Goal: Transaction & Acquisition: Purchase product/service

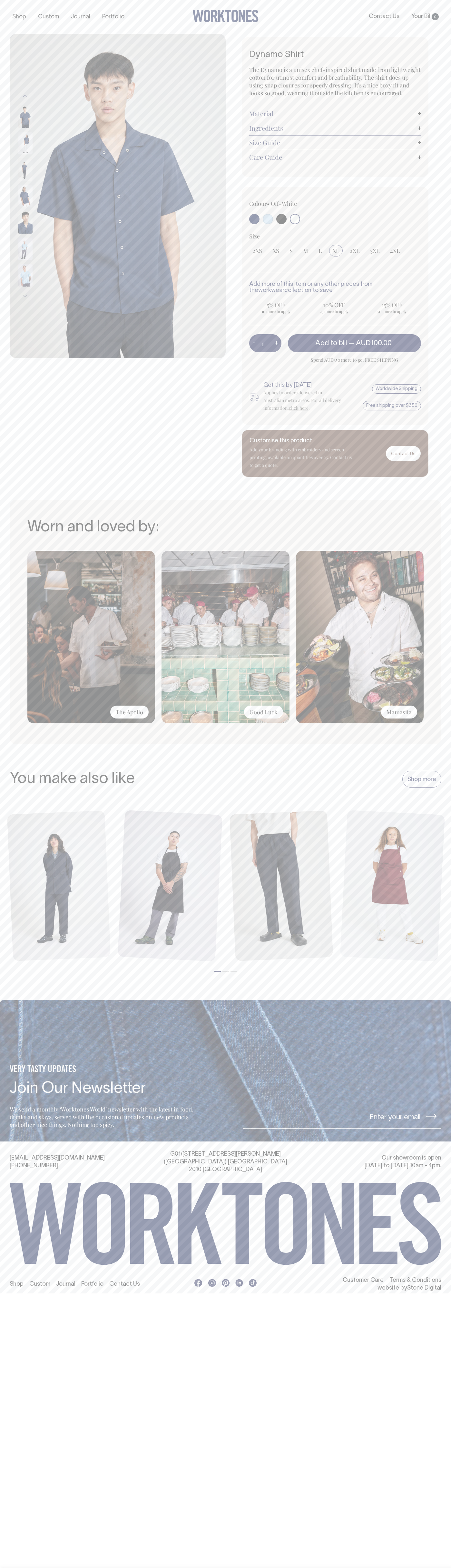
click at [383, 17] on link "Contact Us" at bounding box center [384, 16] width 36 height 10
click at [265, 15] on div at bounding box center [225, 17] width 144 height 14
click at [424, 344] on div "Colour • Off-White" at bounding box center [335, 306] width 187 height 238
click at [194, 1301] on html "Shop Custom Journal Portfolio Contact Us Your Bill 0 Accessories Aprons Workwear" at bounding box center [225, 650] width 451 height 1301
click at [11, 1301] on html "Shop Custom Journal Portfolio Contact Us Your Bill 0 Accessories Aprons Workwear" at bounding box center [225, 650] width 451 height 1301
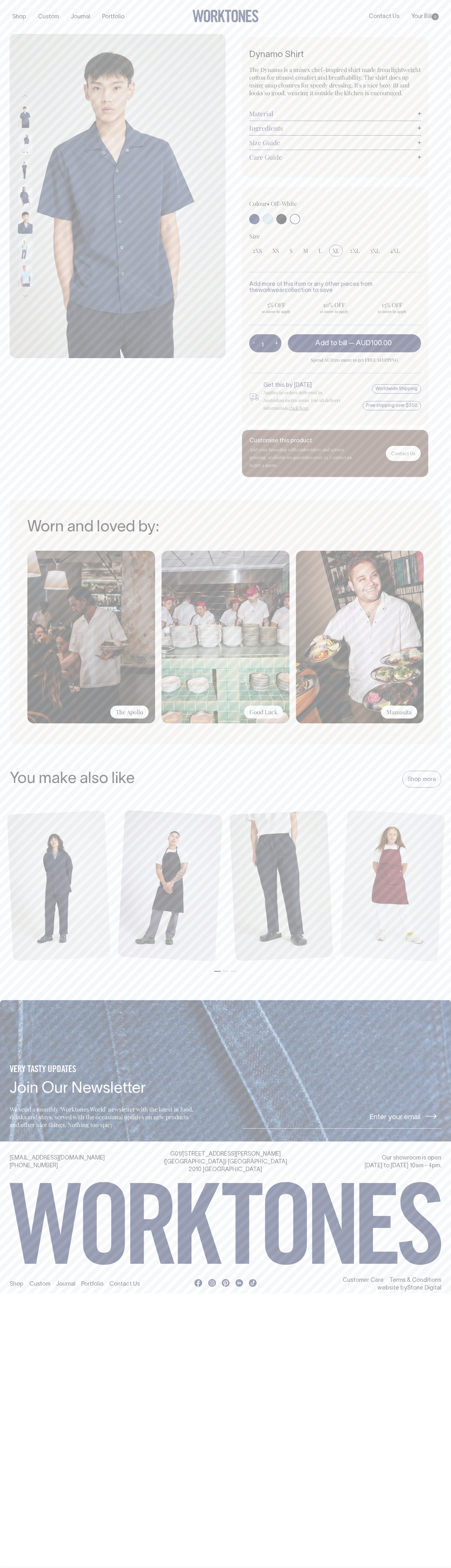
click at [335, 113] on link "Material" at bounding box center [335, 113] width 172 height 8
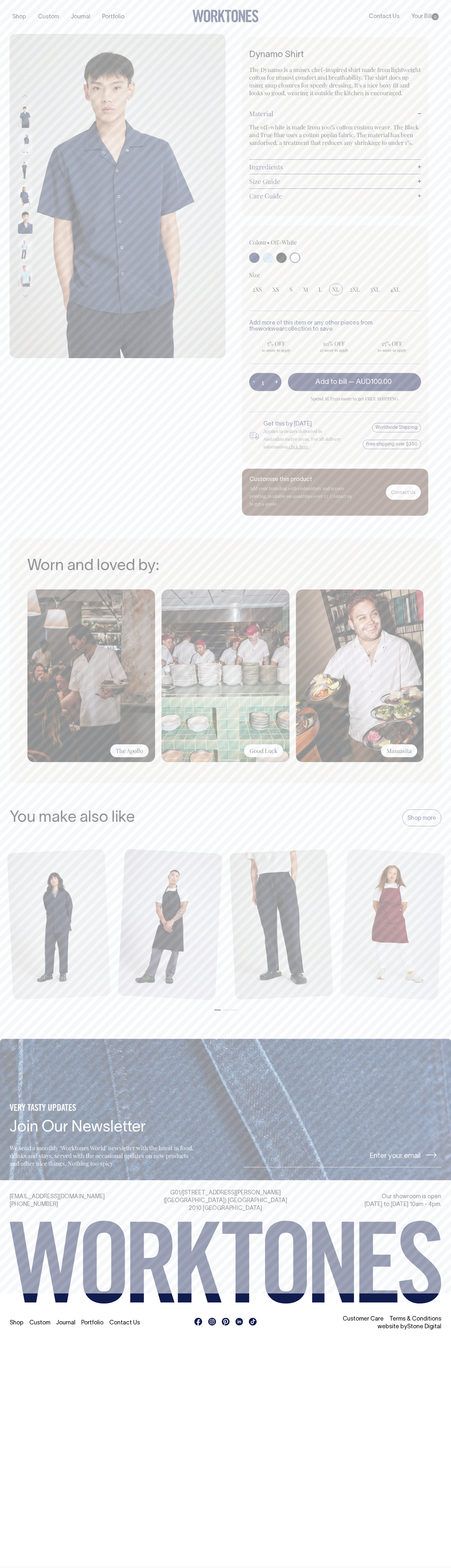
click at [335, 167] on link "Ingredients" at bounding box center [335, 167] width 172 height 8
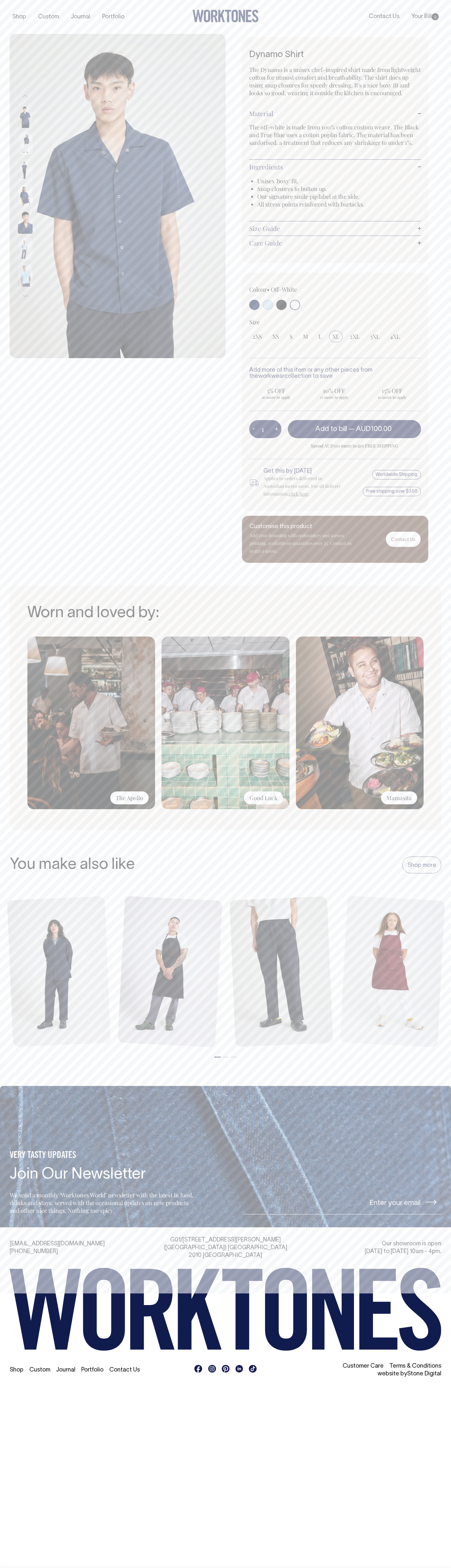
click at [339, 181] on li "Unisex 'boxy' fit." at bounding box center [340, 181] width 164 height 8
click at [276, 391] on span "5% OFF" at bounding box center [276, 391] width 48 height 8
click at [276, 391] on input "5% OFF 10 more to apply" at bounding box center [276, 393] width 54 height 17
radio input "true"
type input "10"
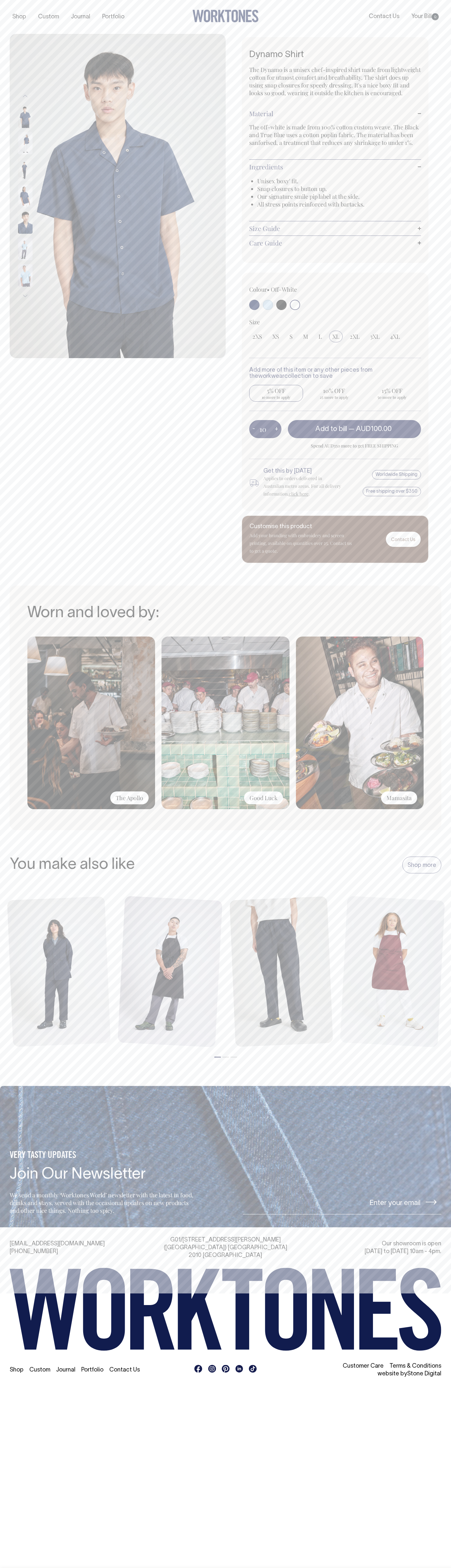
radio input "true"
select select
type input "10"
click at [265, 429] on input "10" at bounding box center [265, 429] width 32 height 18
click at [358, 429] on span "AUD100.00" at bounding box center [357, 429] width 36 height 6
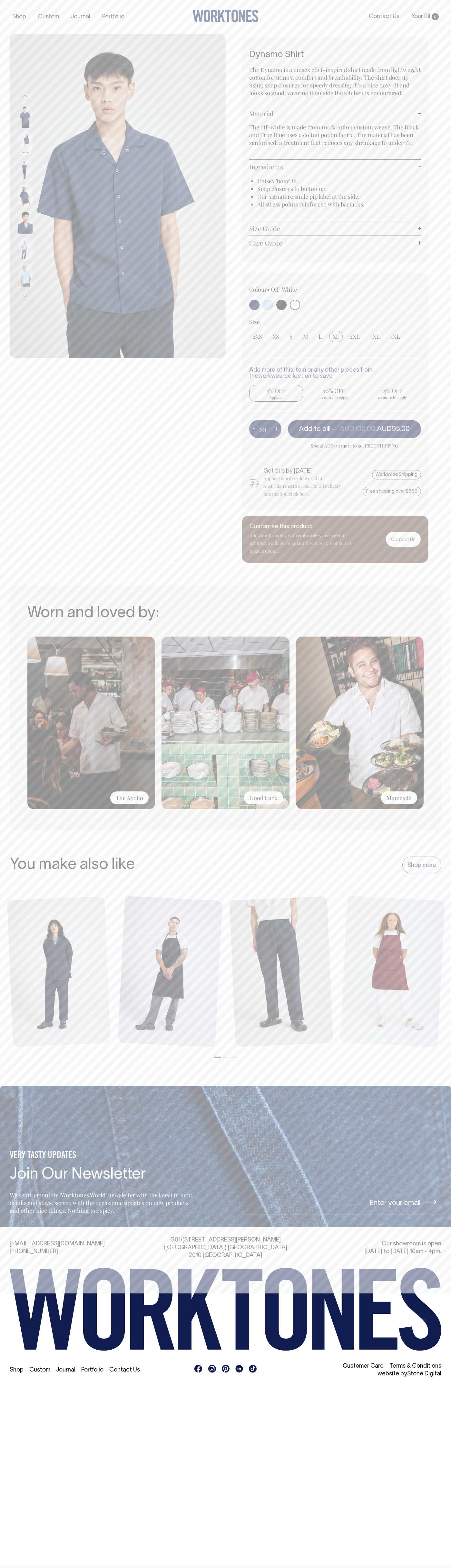
type input "1"
radio input "false"
type input "1"
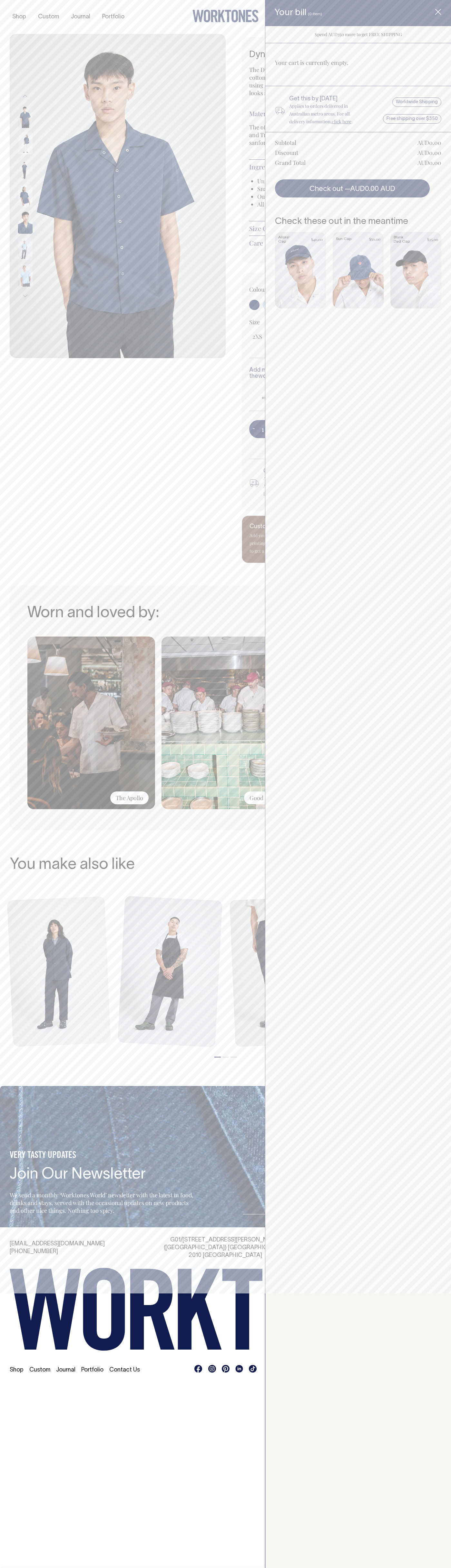
click at [286, 142] on div "Subtotal" at bounding box center [285, 142] width 21 height 8
click at [287, 153] on div "Discount" at bounding box center [287, 153] width 23 height 8
click at [291, 162] on div "Grand Total" at bounding box center [290, 162] width 30 height 8
click at [356, 269] on link "Item added to your cart" at bounding box center [358, 270] width 51 height 76
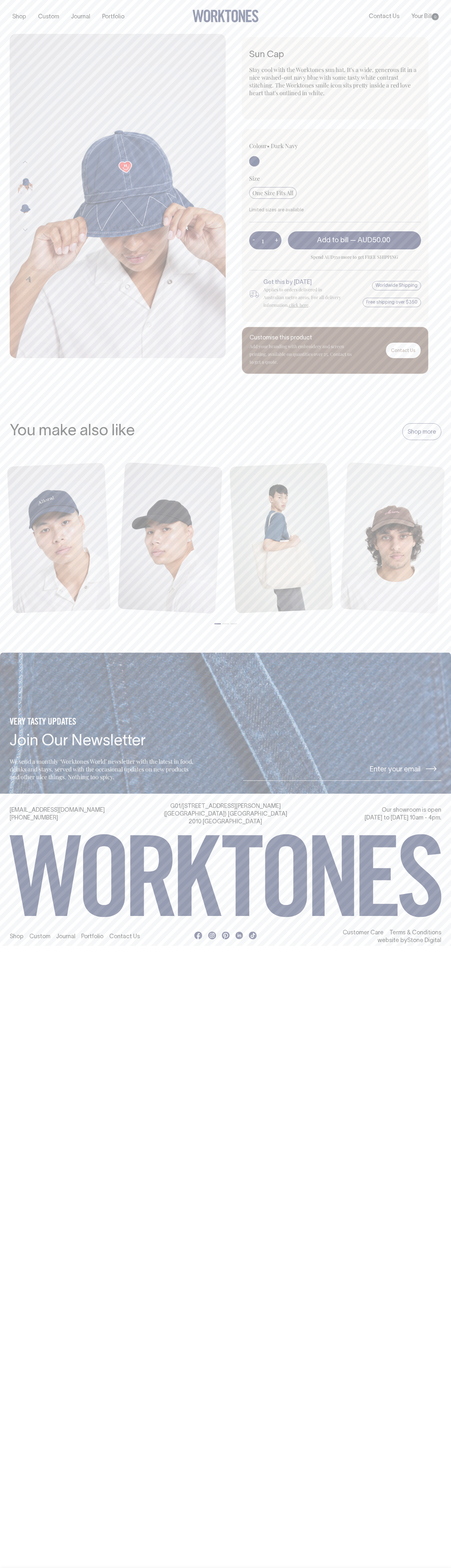
click at [227, 27] on div "Shop Custom Journal Portfolio Contact Us Your Bill 0" at bounding box center [225, 17] width 451 height 34
click at [424, 918] on div "hi@worktones.com +61 2 7203 1616 G01/50 Marshall St, Surry Hills (Gadigal) NSW …" at bounding box center [225, 873] width 451 height 142
click at [278, 954] on html "Shop Custom Journal Portfolio Contact Us Your Bill 0 Accessories Aprons Workwear" at bounding box center [225, 477] width 451 height 954
click at [17, 954] on html "Shop Custom Journal Portfolio Contact Us Your Bill 0 Accessories Aprons Workwear" at bounding box center [225, 477] width 451 height 954
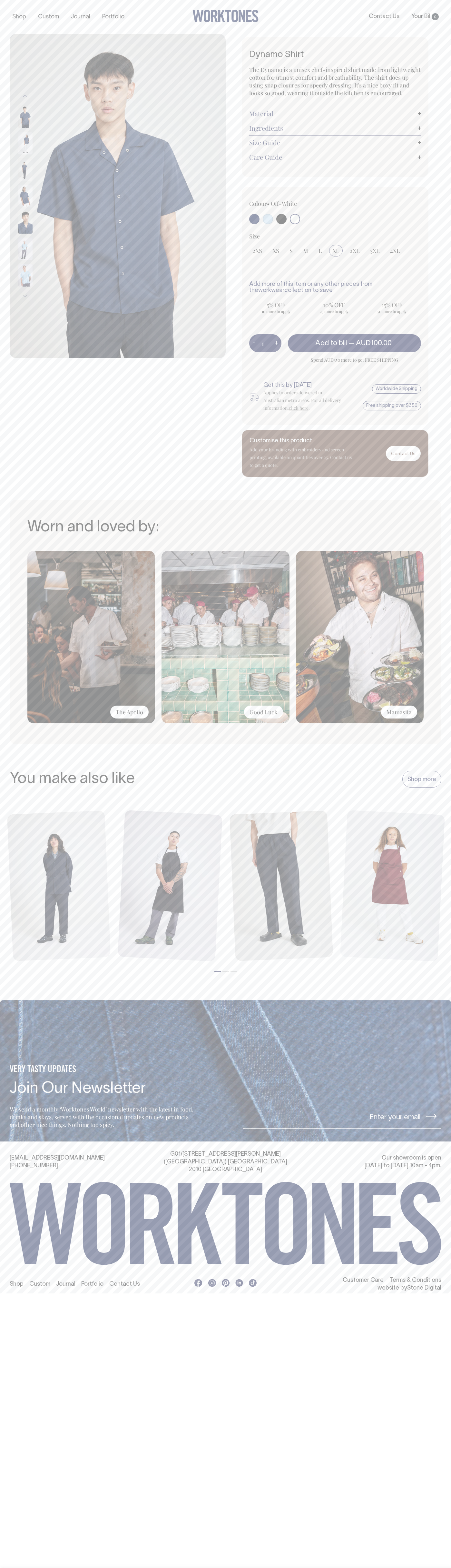
click at [335, 128] on link "Ingredients" at bounding box center [335, 128] width 172 height 8
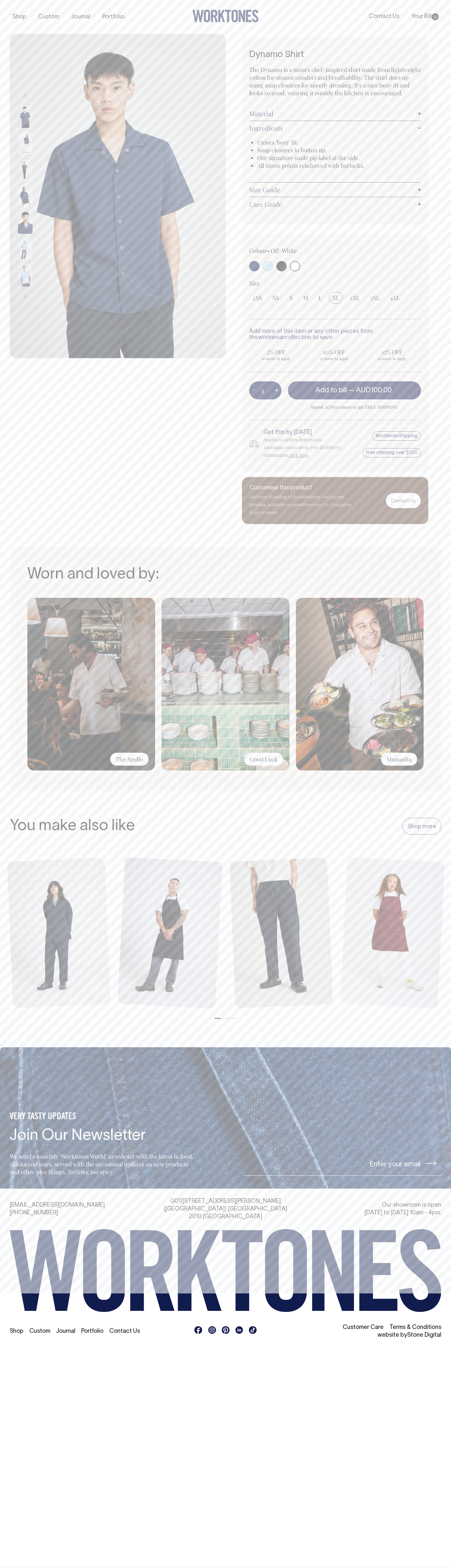
click at [339, 142] on li "Unisex 'boxy' fit." at bounding box center [340, 142] width 164 height 8
click at [334, 352] on span "10% OFF" at bounding box center [335, 352] width 48 height 8
click at [334, 352] on input "10% OFF 25 more to apply" at bounding box center [335, 355] width 54 height 17
radio input "true"
type input "25"
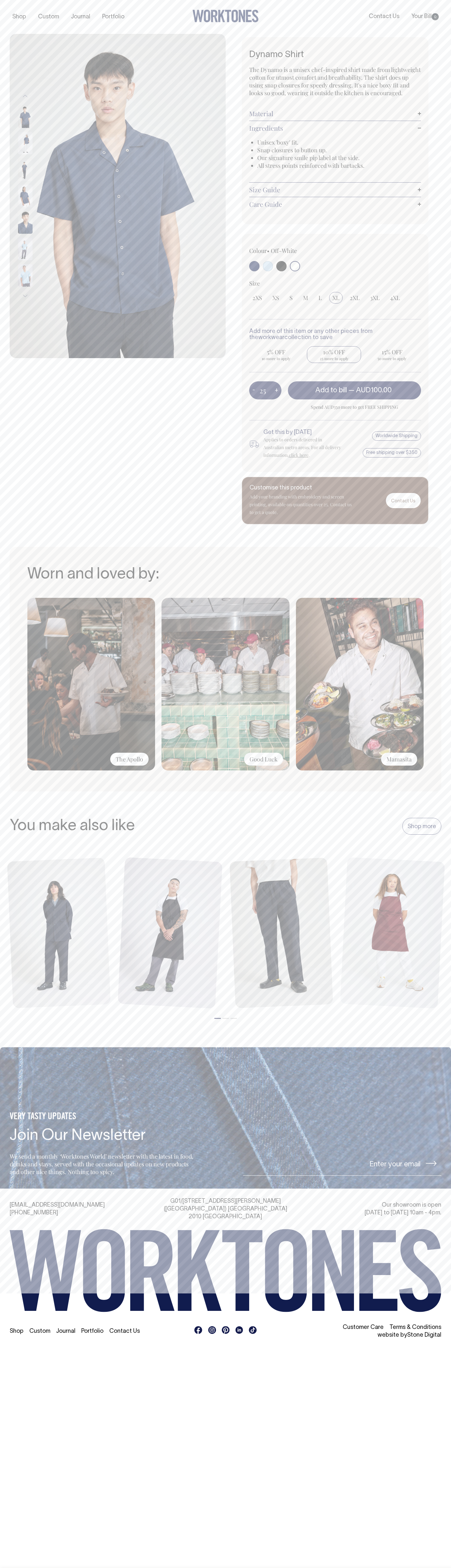
radio input "true"
select select
type input "25"
click at [265, 390] on input "25" at bounding box center [265, 390] width 32 height 18
click at [358, 390] on span "AUD100.00" at bounding box center [357, 390] width 36 height 6
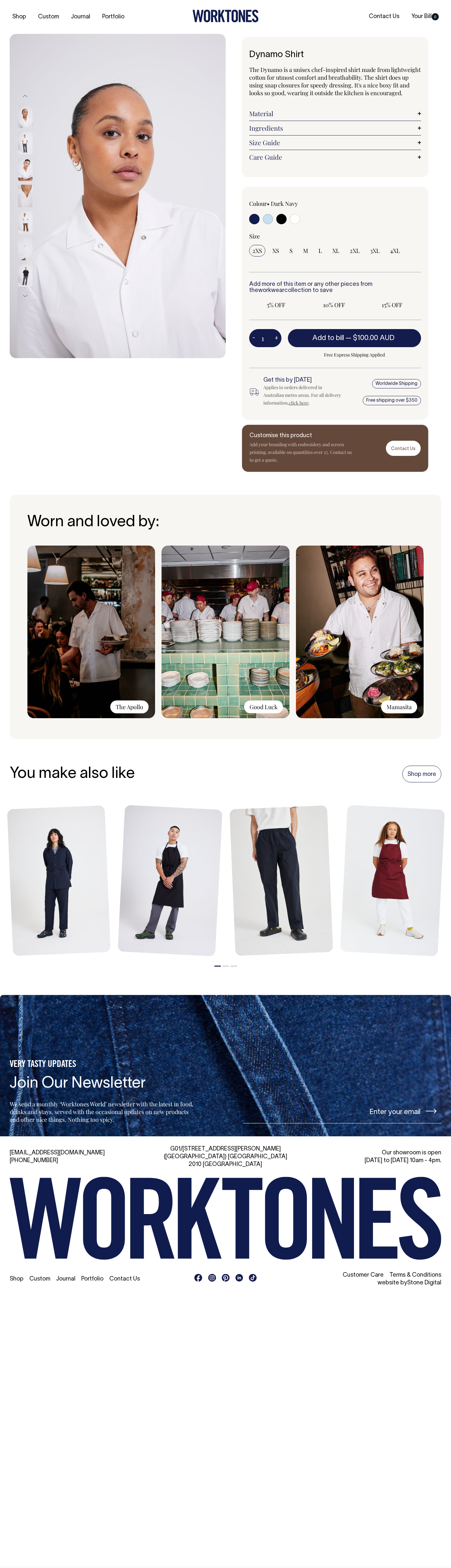
radio input "true"
select select "Off-White"
